Goal: Information Seeking & Learning: Learn about a topic

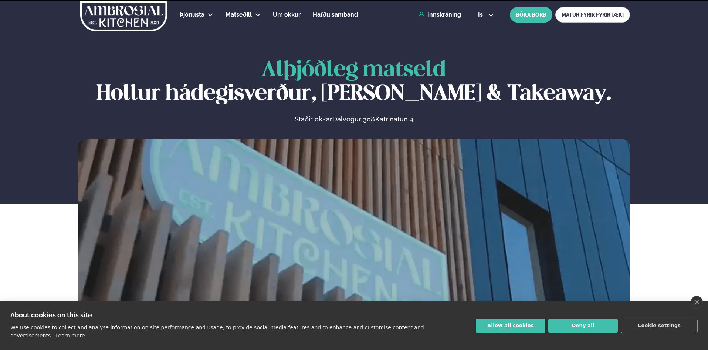
scroll to position [197, 0]
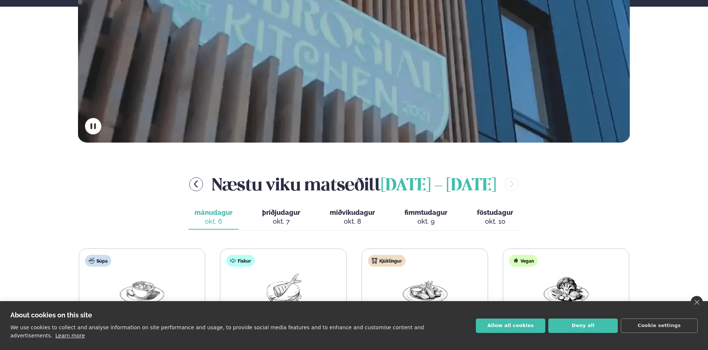
click at [696, 307] on link "close" at bounding box center [697, 302] width 12 height 13
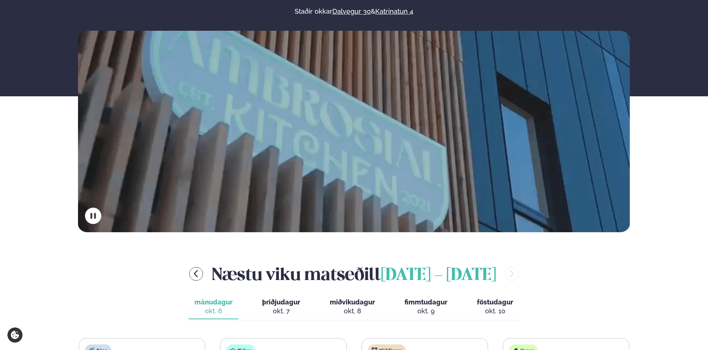
scroll to position [247, 0]
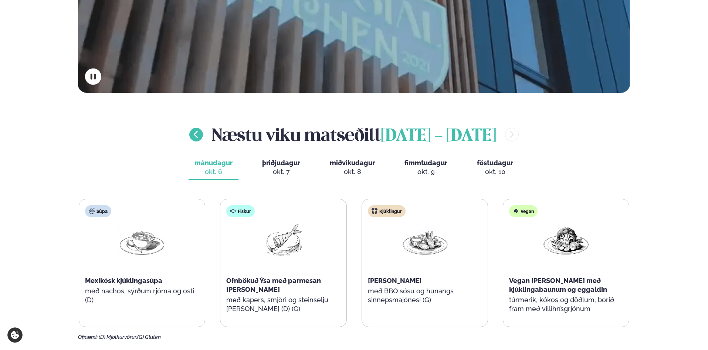
click at [198, 132] on icon "menu-btn-left" at bounding box center [196, 134] width 9 height 9
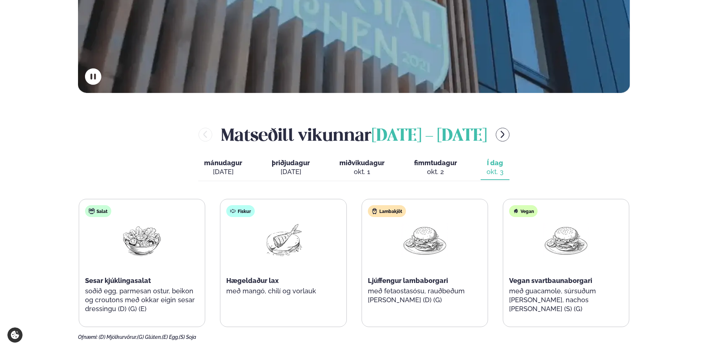
click at [501, 175] on div "okt. 3" at bounding box center [495, 171] width 17 height 9
click at [505, 136] on icon "menu-btn-right" at bounding box center [503, 134] width 4 height 7
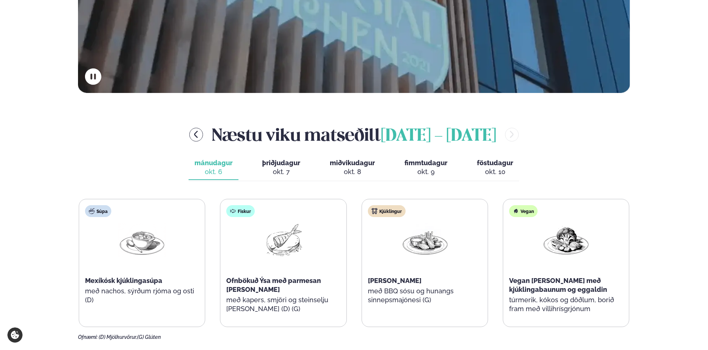
click at [287, 181] on div "Næstu [PERSON_NAME] [DATE] - [DATE] [PERSON_NAME]. [DATE] þriðjudagur þri. [DAT…" at bounding box center [354, 231] width 552 height 218
click at [286, 166] on span "þriðjudagur" at bounding box center [281, 163] width 38 height 8
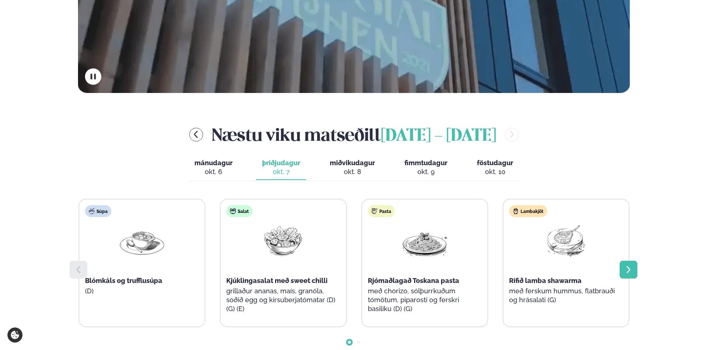
click at [629, 271] on icon at bounding box center [629, 269] width 4 height 7
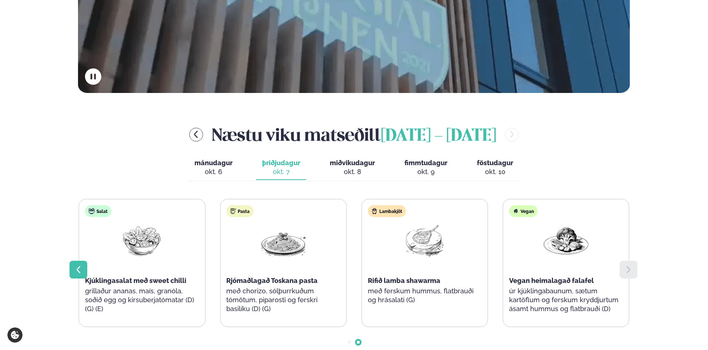
click at [81, 269] on icon at bounding box center [78, 269] width 9 height 9
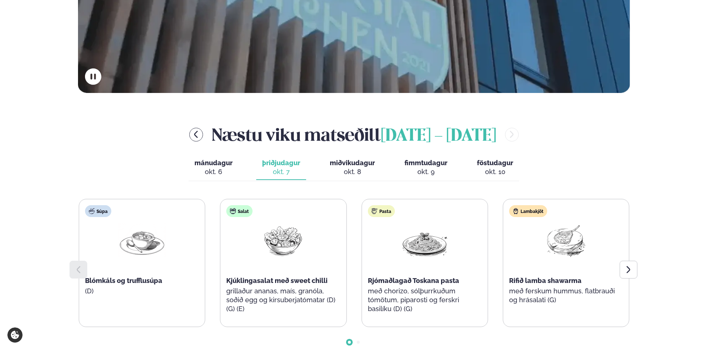
drag, startPoint x: 230, startPoint y: 159, endPoint x: 235, endPoint y: 157, distance: 5.0
click at [235, 157] on button "mánudagur mán. [DATE]" at bounding box center [214, 167] width 50 height 24
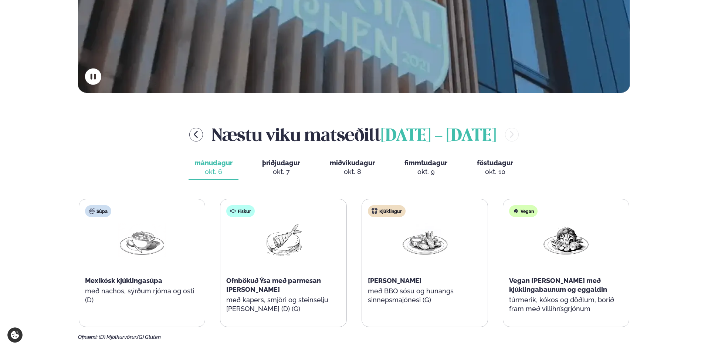
drag, startPoint x: 271, startPoint y: 165, endPoint x: 298, endPoint y: 168, distance: 27.3
click at [271, 165] on span "þriðjudagur" at bounding box center [281, 163] width 38 height 8
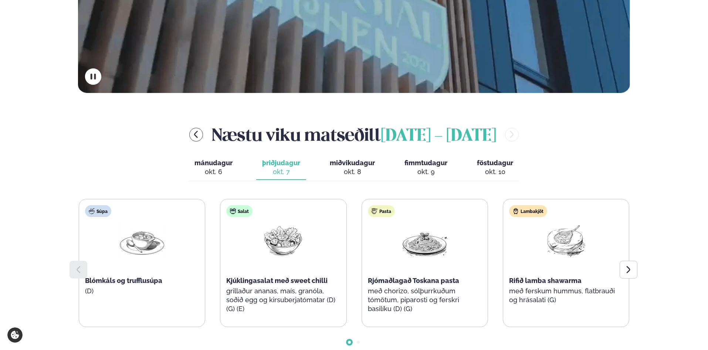
click at [210, 166] on span "mánudagur" at bounding box center [214, 163] width 38 height 8
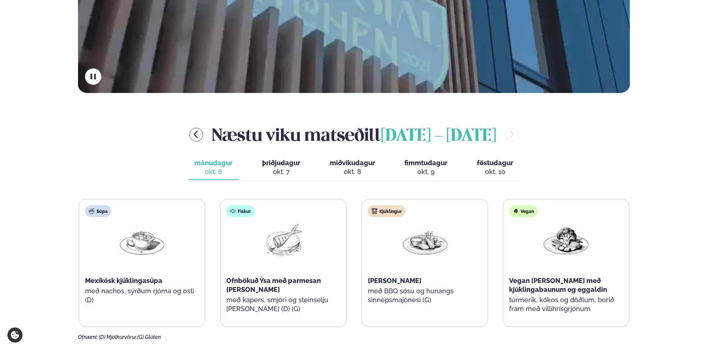
drag, startPoint x: 274, startPoint y: 174, endPoint x: 285, endPoint y: 179, distance: 12.4
click at [273, 176] on div "okt. 7" at bounding box center [281, 171] width 38 height 9
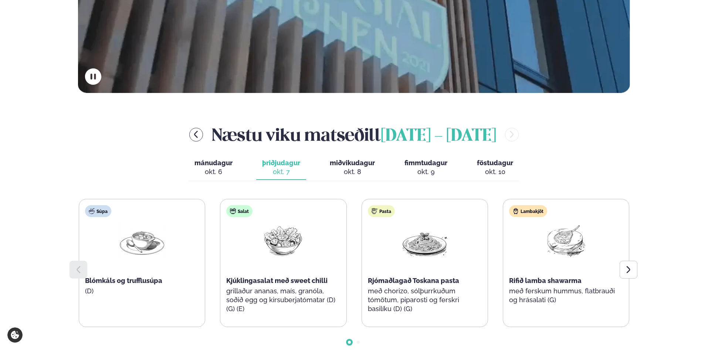
click at [346, 179] on button "miðvikudagur mið. [DATE]" at bounding box center [352, 167] width 57 height 24
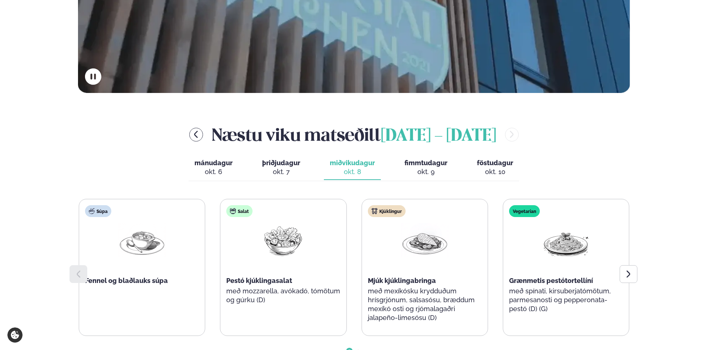
click at [296, 167] on button "þriðjudagur þri. [DATE]" at bounding box center [281, 167] width 50 height 24
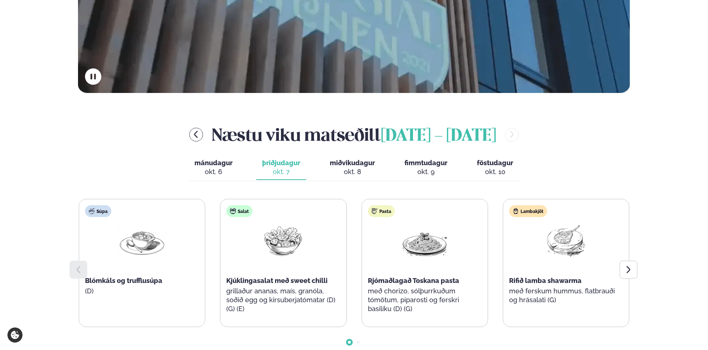
click at [234, 175] on button "mánudagur mán. [DATE]" at bounding box center [214, 167] width 50 height 24
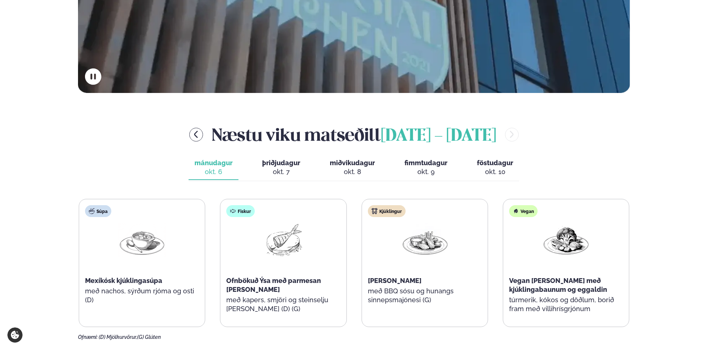
click at [306, 155] on div "Næstu [PERSON_NAME] [DATE] - [DATE] [PERSON_NAME]. [DATE] þriðjudagur þri. [DAT…" at bounding box center [354, 231] width 552 height 218
click at [376, 166] on button "miðvikudagur mið. [DATE]" at bounding box center [352, 167] width 57 height 24
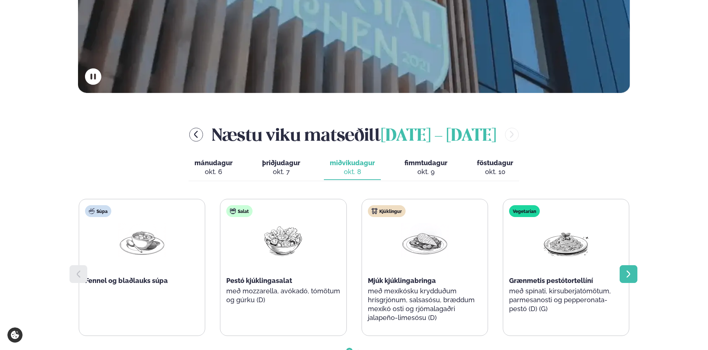
click at [634, 275] on div at bounding box center [629, 274] width 18 height 18
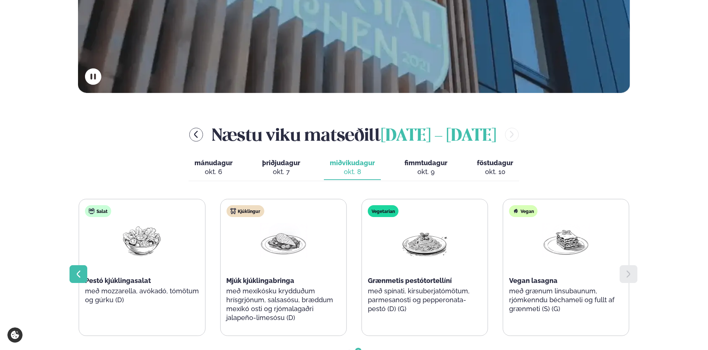
click at [70, 268] on div at bounding box center [79, 274] width 18 height 18
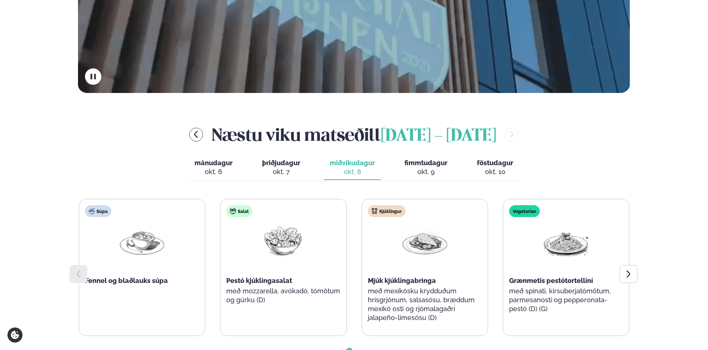
click at [411, 164] on span "fimmtudagur" at bounding box center [426, 163] width 43 height 8
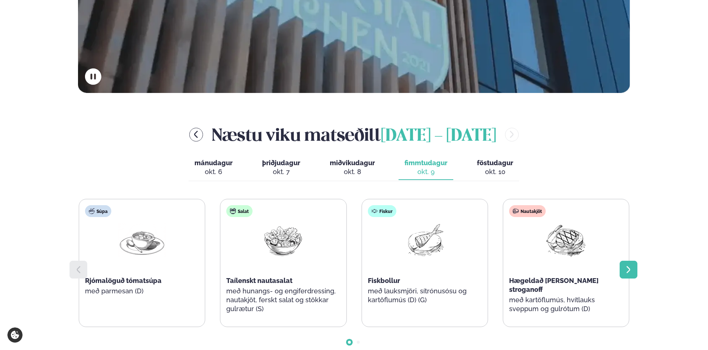
click at [634, 270] on div at bounding box center [629, 269] width 18 height 18
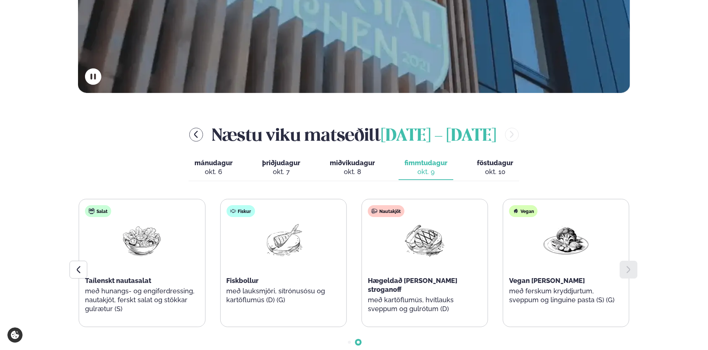
click at [488, 166] on span "föstudagur" at bounding box center [495, 163] width 36 height 8
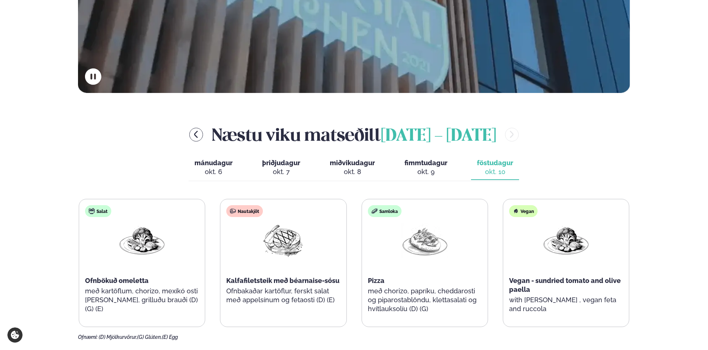
click at [190, 126] on div "Næstu [PERSON_NAME] matseðill [DATE] - [DATE]" at bounding box center [354, 134] width 552 height 24
click at [191, 132] on button "menu-btn-left" at bounding box center [196, 135] width 14 height 14
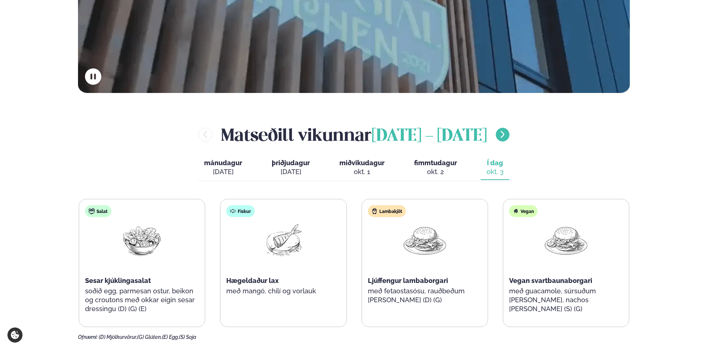
click at [507, 134] on icon "menu-btn-right" at bounding box center [502, 134] width 9 height 9
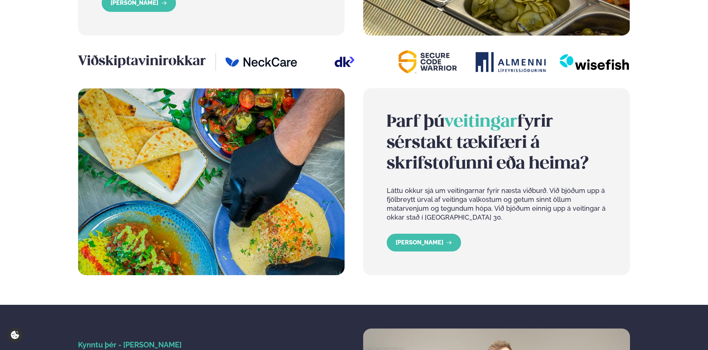
scroll to position [888, 0]
